Goal: Information Seeking & Learning: Check status

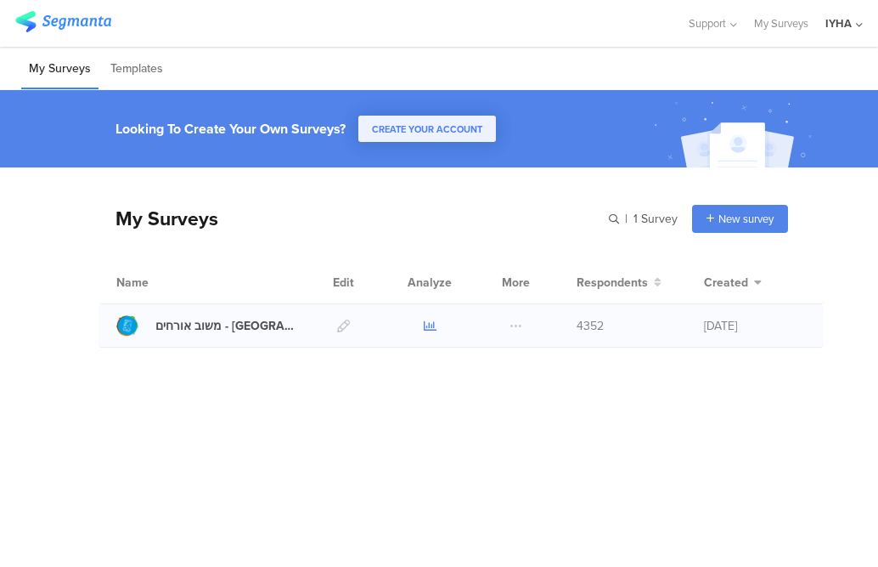
click at [432, 329] on icon at bounding box center [430, 325] width 13 height 13
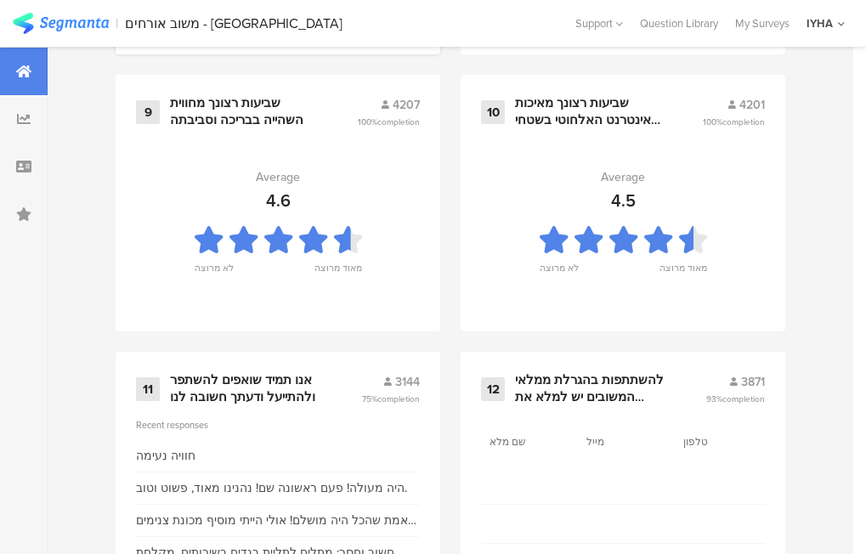
scroll to position [1972, 0]
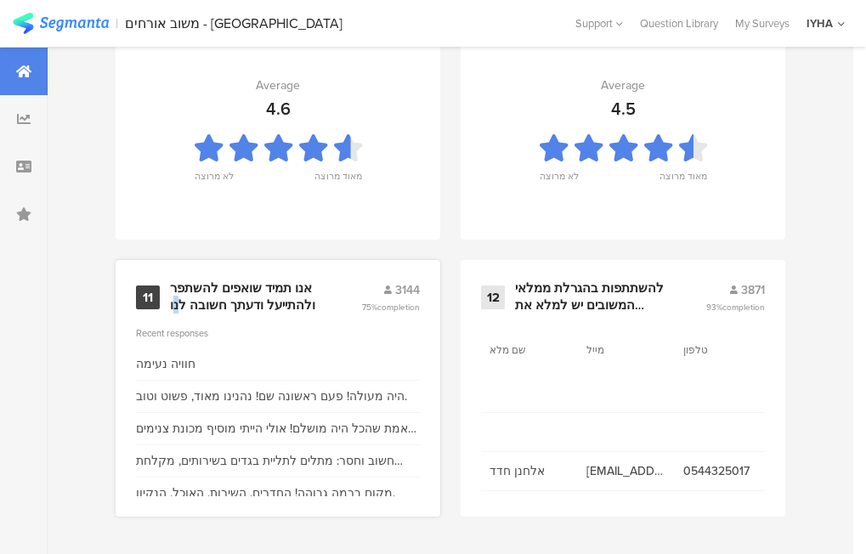
click at [178, 301] on div "אנו תמיד שואפים להשתפר ולהתייעל ודעתך חשובה לנו" at bounding box center [245, 296] width 150 height 33
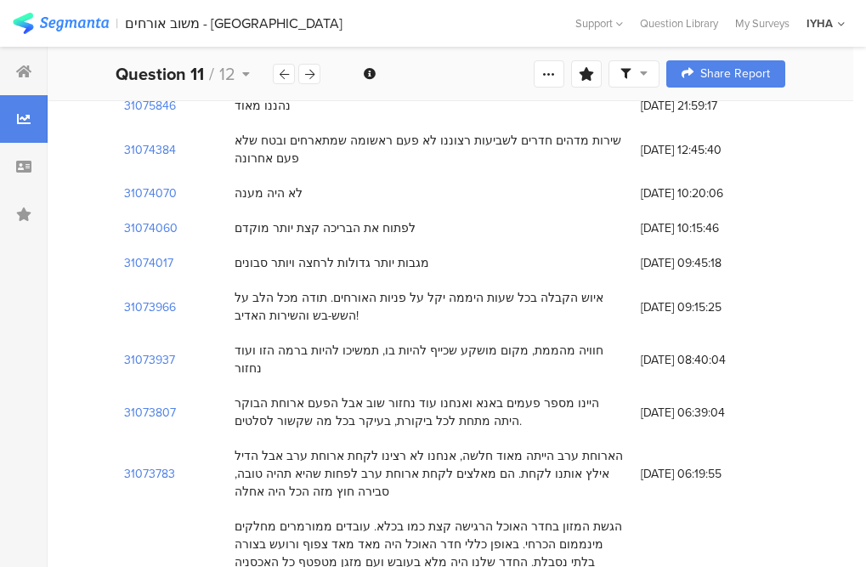
scroll to position [934, 0]
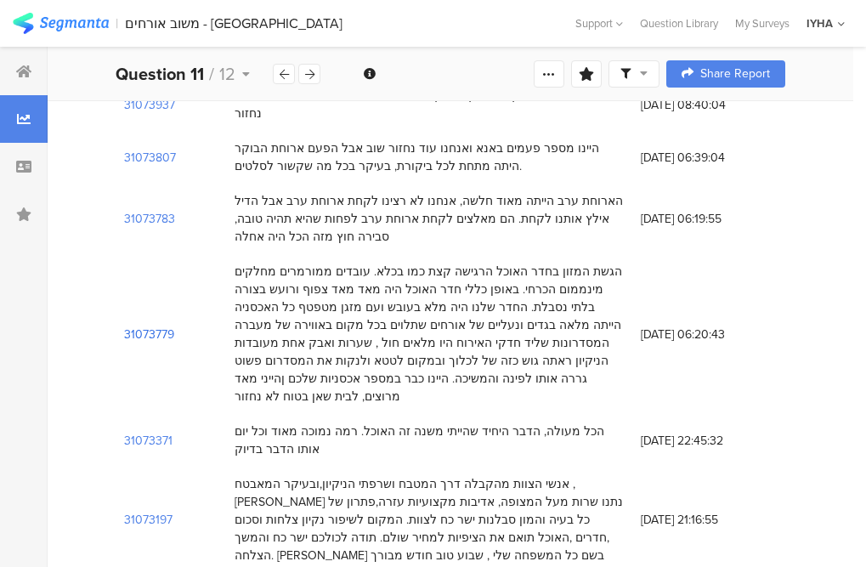
click at [138, 325] on section "31073779" at bounding box center [149, 334] width 50 height 18
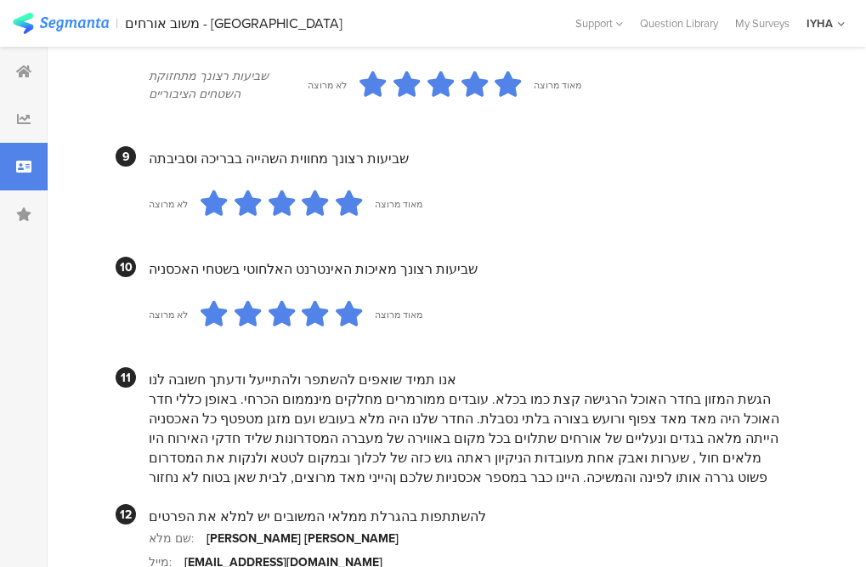
scroll to position [1762, 0]
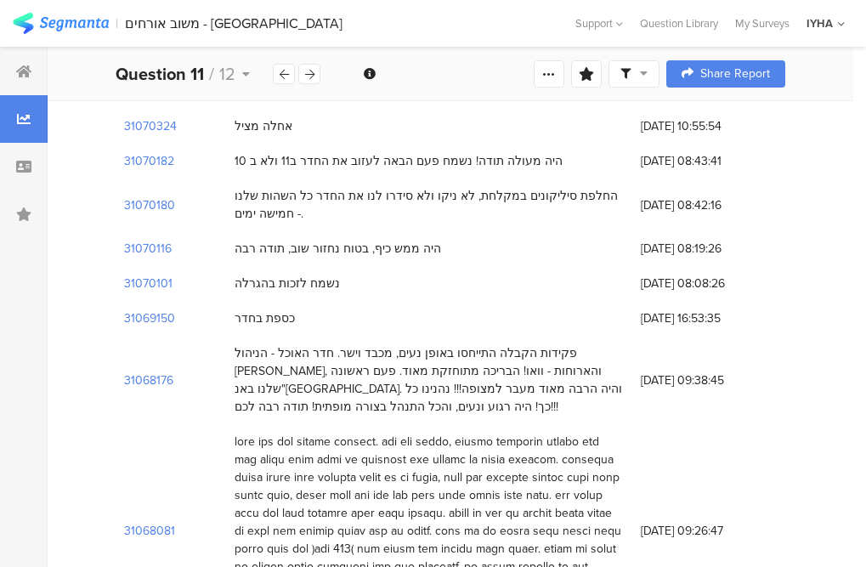
scroll to position [1869, 0]
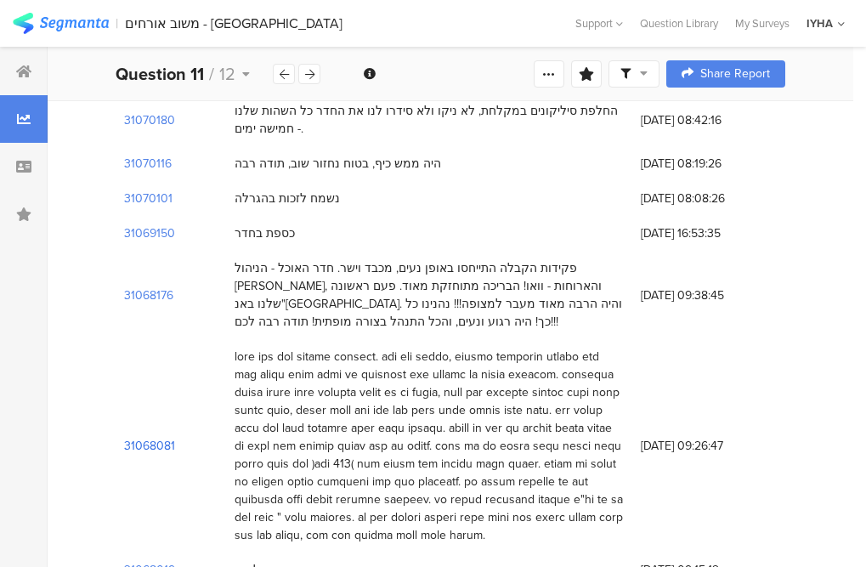
click at [149, 437] on section "31068081" at bounding box center [149, 446] width 51 height 18
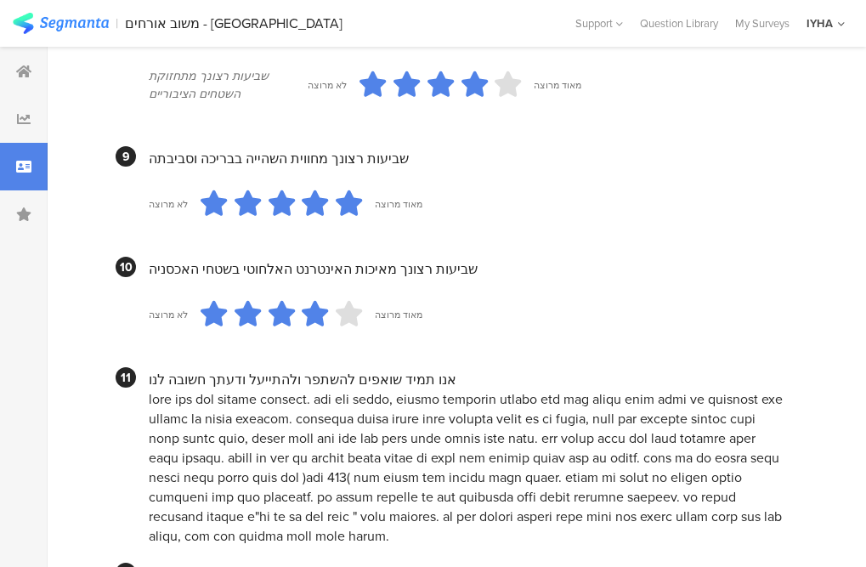
scroll to position [1796, 0]
